Goal: Information Seeking & Learning: Learn about a topic

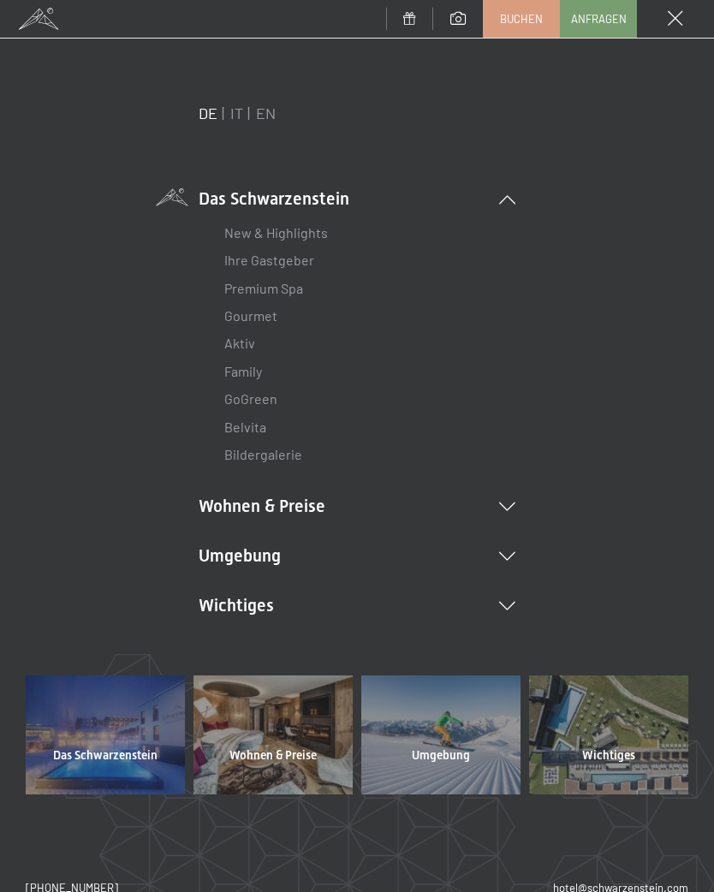
click at [506, 560] on li "Umgebung Das Ahrntal Ski & Winter Skifahren Skischule Wandern & Sommer Wandern …" at bounding box center [357, 556] width 317 height 24
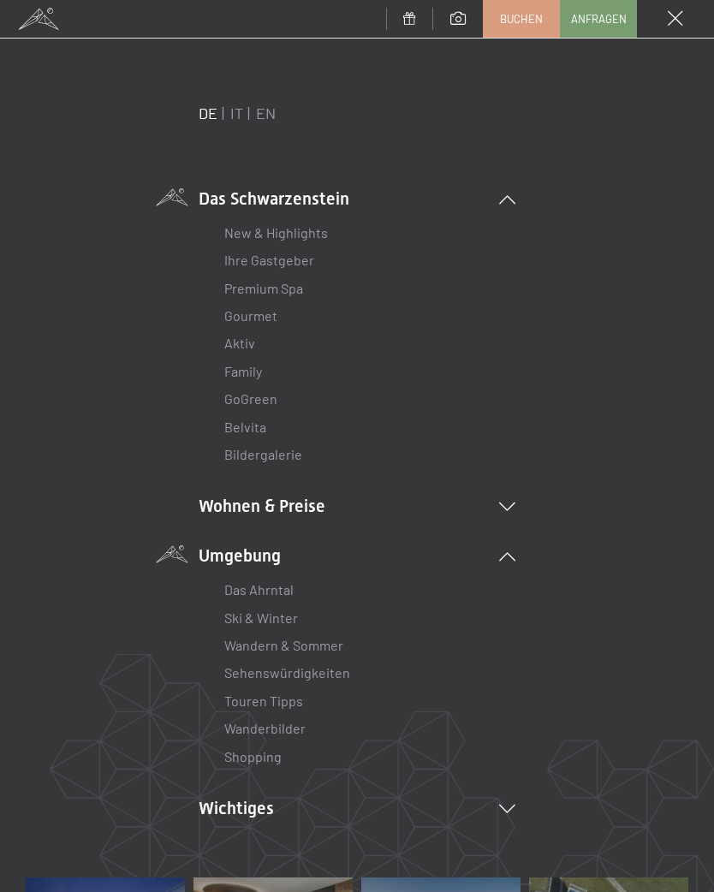
click at [290, 723] on link "Wanderbilder" at bounding box center [264, 728] width 81 height 16
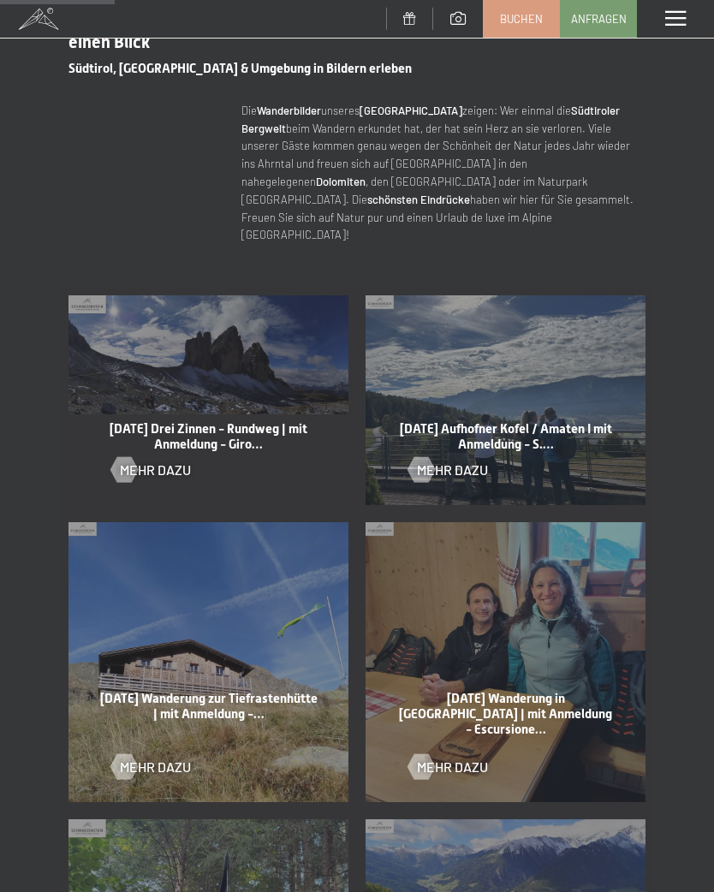
scroll to position [635, 0]
click at [246, 385] on div "[DATE] Drei Zinnen - Rundweg | mit Anmeldung - Giro… Mehr dazu" at bounding box center [208, 399] width 297 height 227
click at [121, 456] on div at bounding box center [123, 469] width 15 height 26
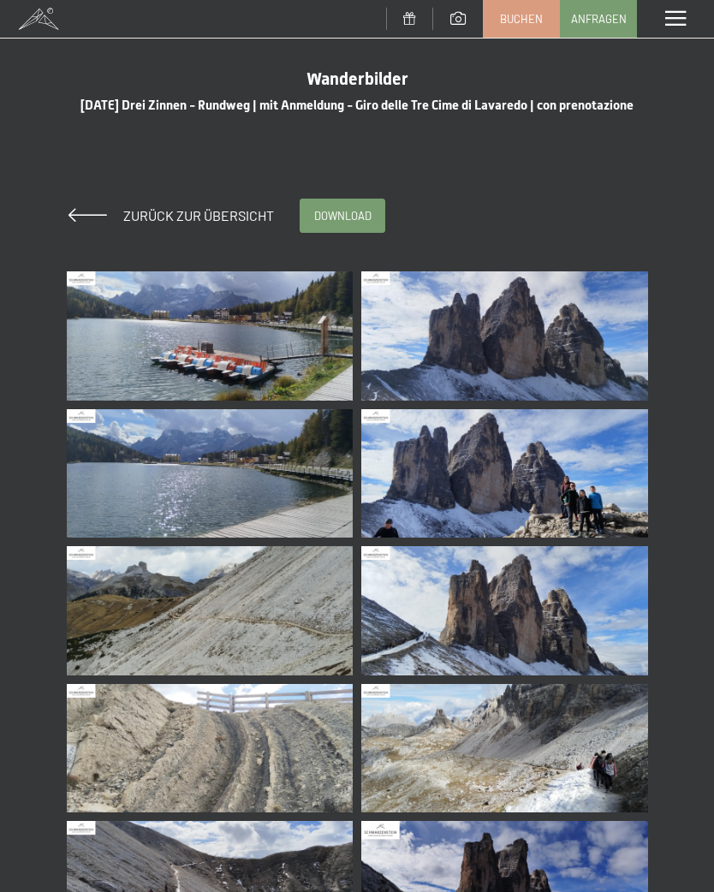
click at [277, 380] on img at bounding box center [210, 335] width 287 height 129
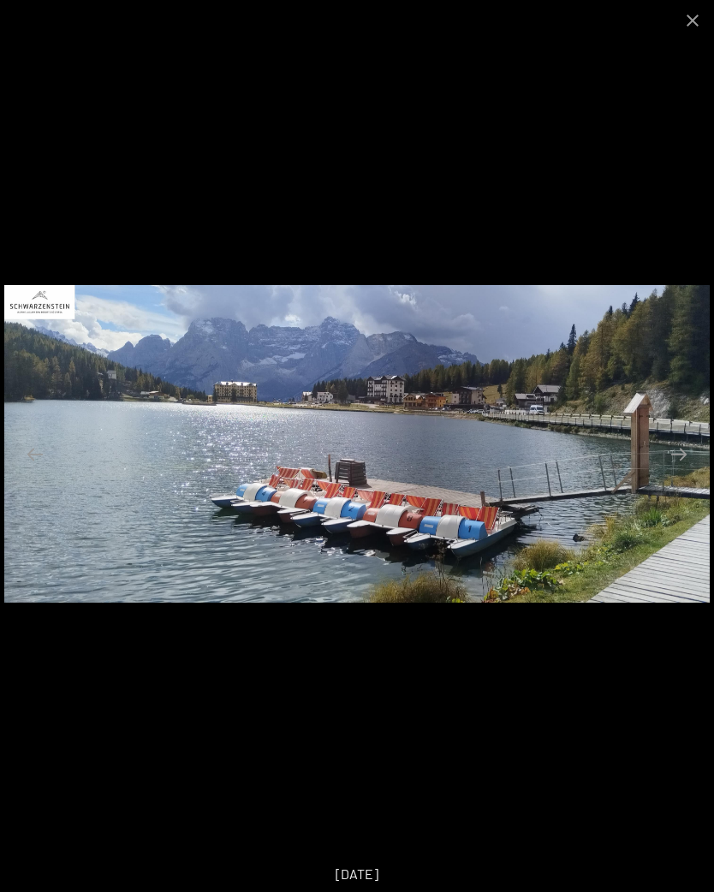
click at [692, 18] on button "Close gallery" at bounding box center [692, 20] width 43 height 40
